Goal: Information Seeking & Learning: Learn about a topic

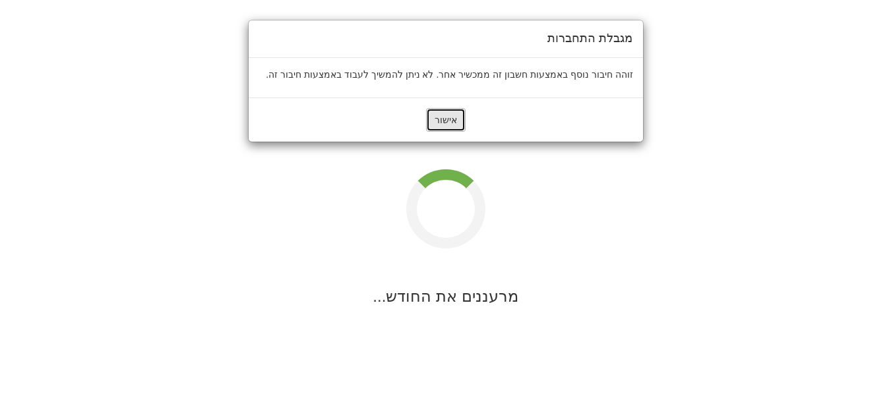
click at [438, 125] on font "אישור" at bounding box center [445, 120] width 22 height 11
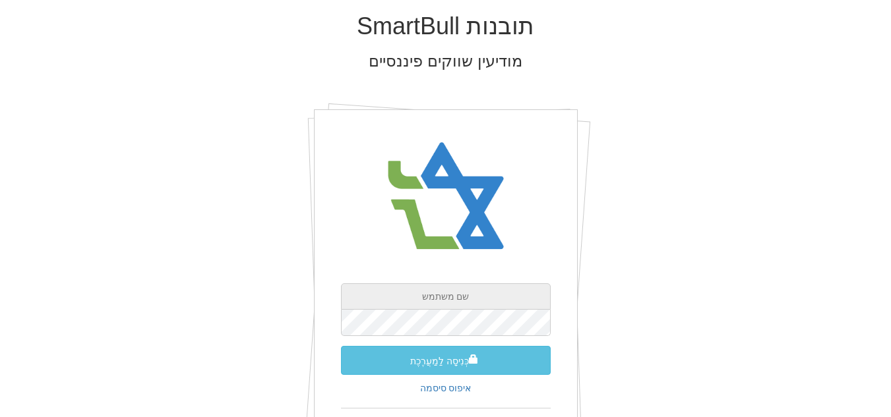
type input "[EMAIL_ADDRESS][DOMAIN_NAME]"
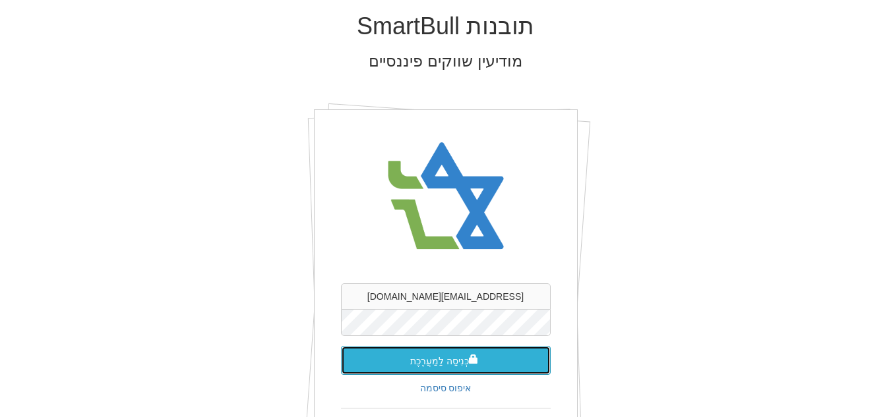
click at [440, 352] on button "כְּנִיסָה לַמַעֲרֶכֶת" at bounding box center [446, 360] width 210 height 29
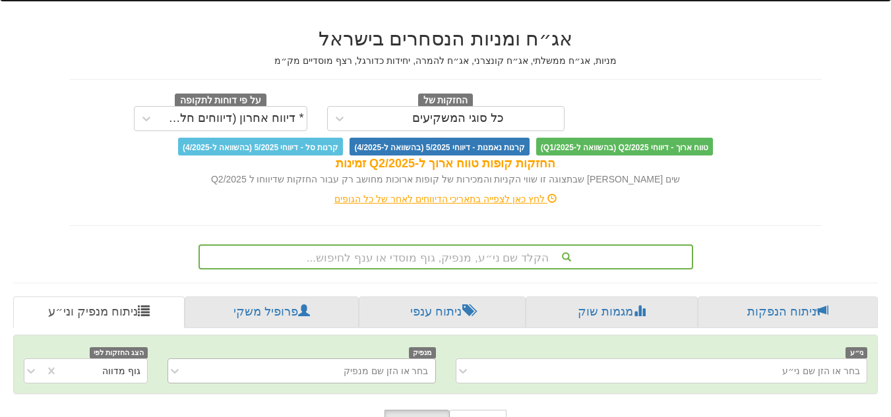
scroll to position [264, 0]
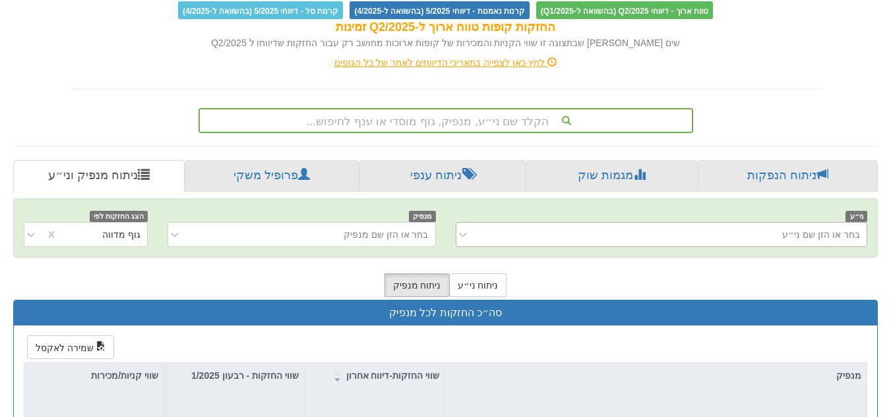
click at [739, 224] on div "בחר או הזן שם ני״ע" at bounding box center [672, 234] width 390 height 21
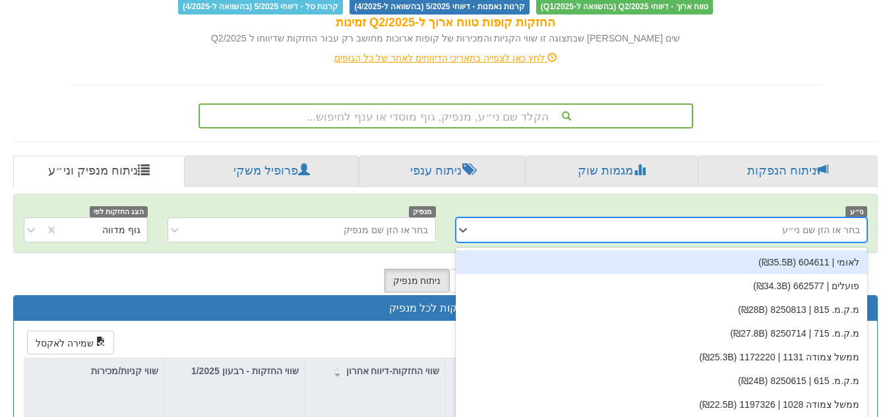
scroll to position [274, 0]
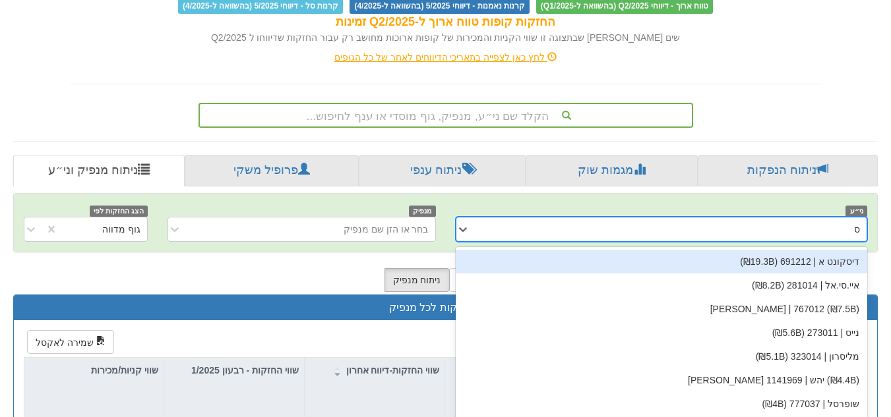
type input "סנו"
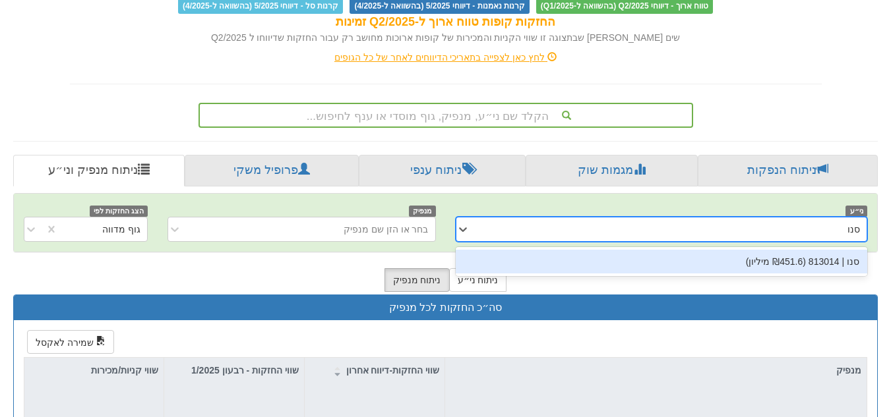
click at [827, 250] on div "סנו | 813014 (₪451.6 מיליון)" at bounding box center [662, 262] width 412 height 24
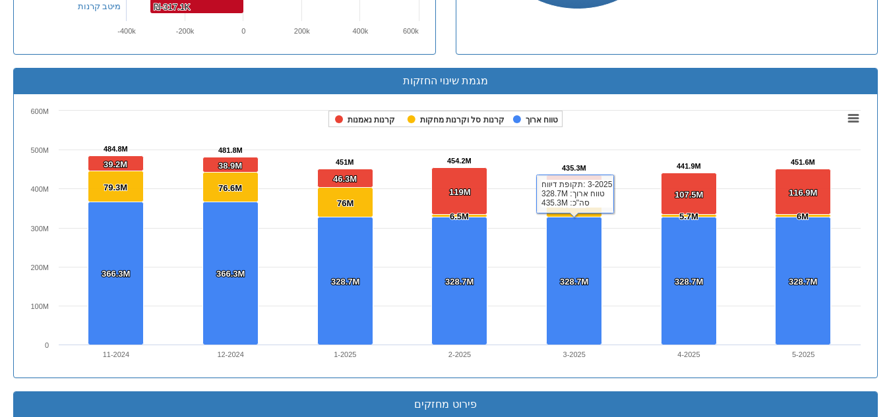
scroll to position [1259, 0]
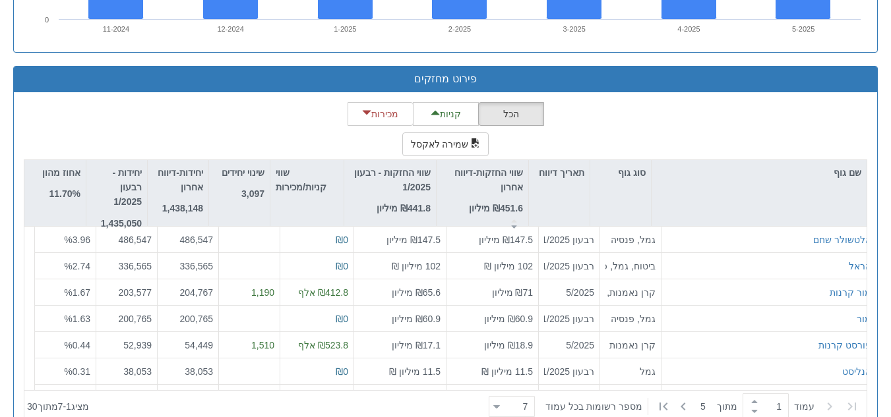
click at [700, 102] on div "הכל קניות מכירות שמירה לאקסל שם גוף סוג גוף תאריך דיווח שווי החזקות-דיווח אחרון…" at bounding box center [445, 262] width 843 height 321
